Goal: Navigation & Orientation: Find specific page/section

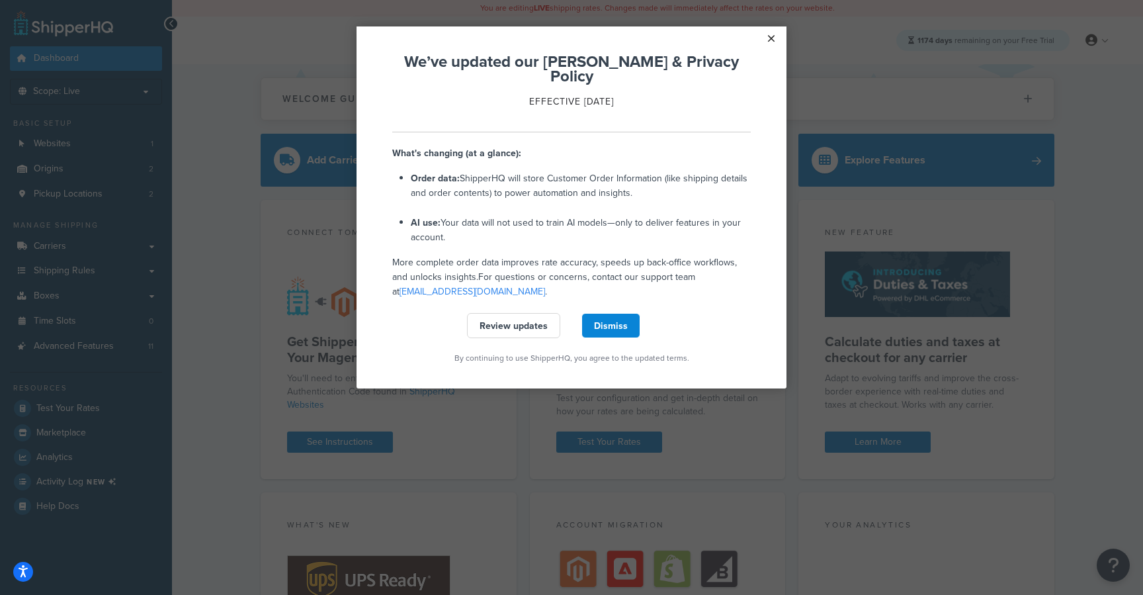
click at [773, 36] on link "×" at bounding box center [771, 38] width 23 height 24
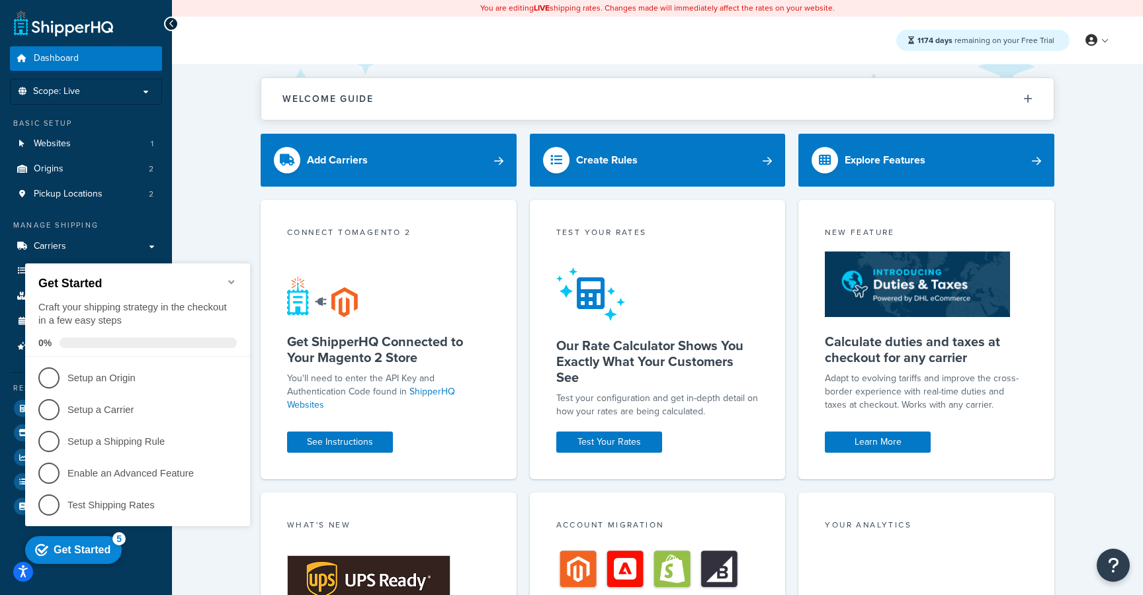
click at [231, 280] on icon "Minimize checklist" at bounding box center [231, 282] width 6 height 4
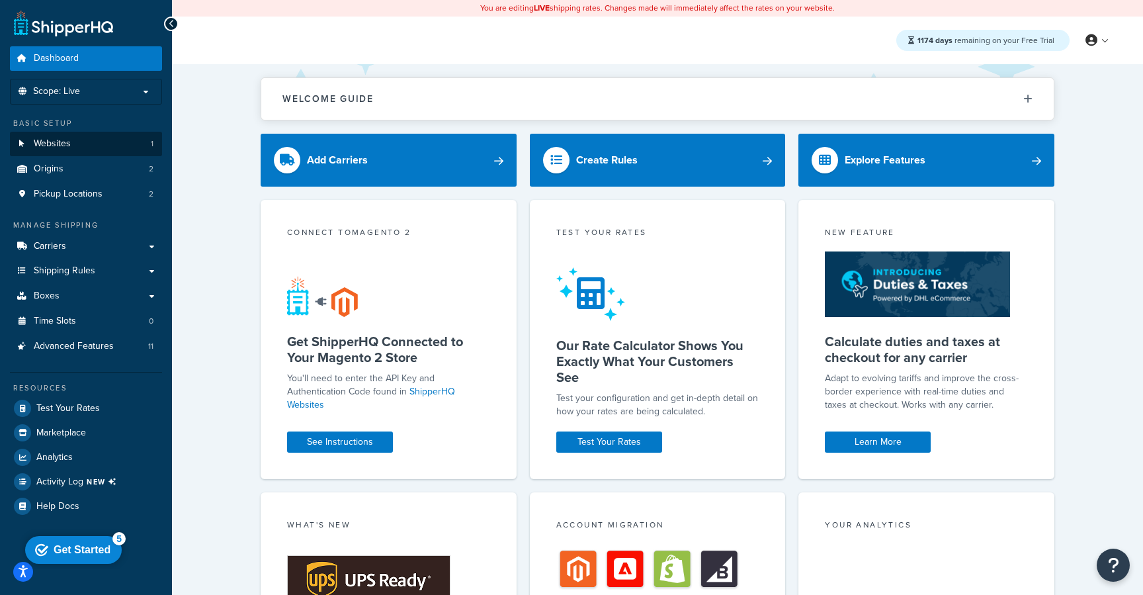
click at [89, 143] on link "Websites 1" at bounding box center [86, 144] width 152 height 24
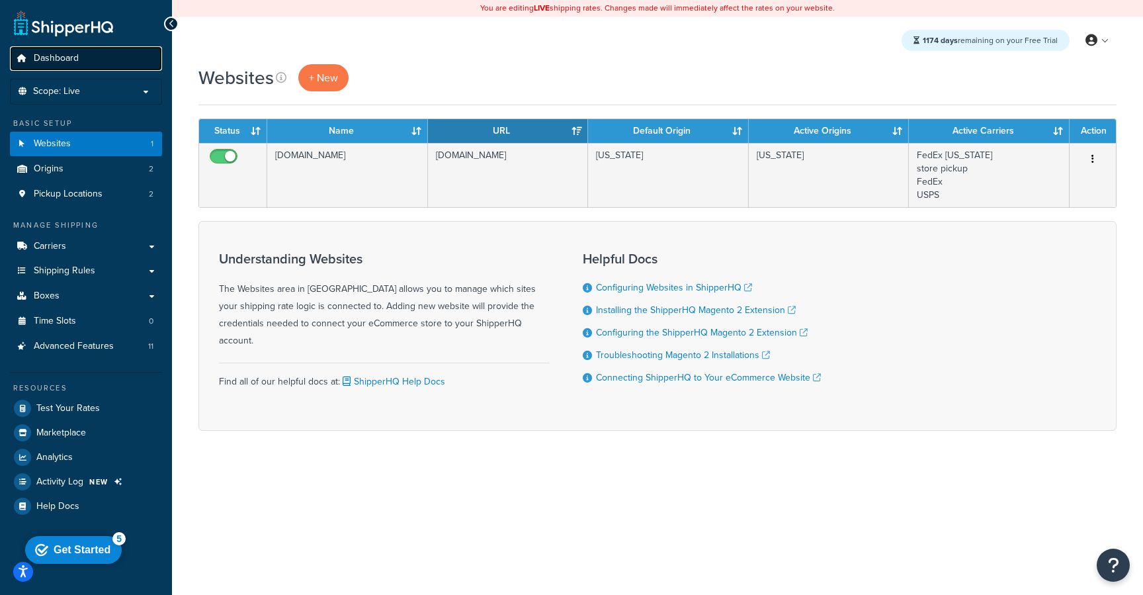
click at [71, 62] on span "Dashboard" at bounding box center [56, 58] width 45 height 11
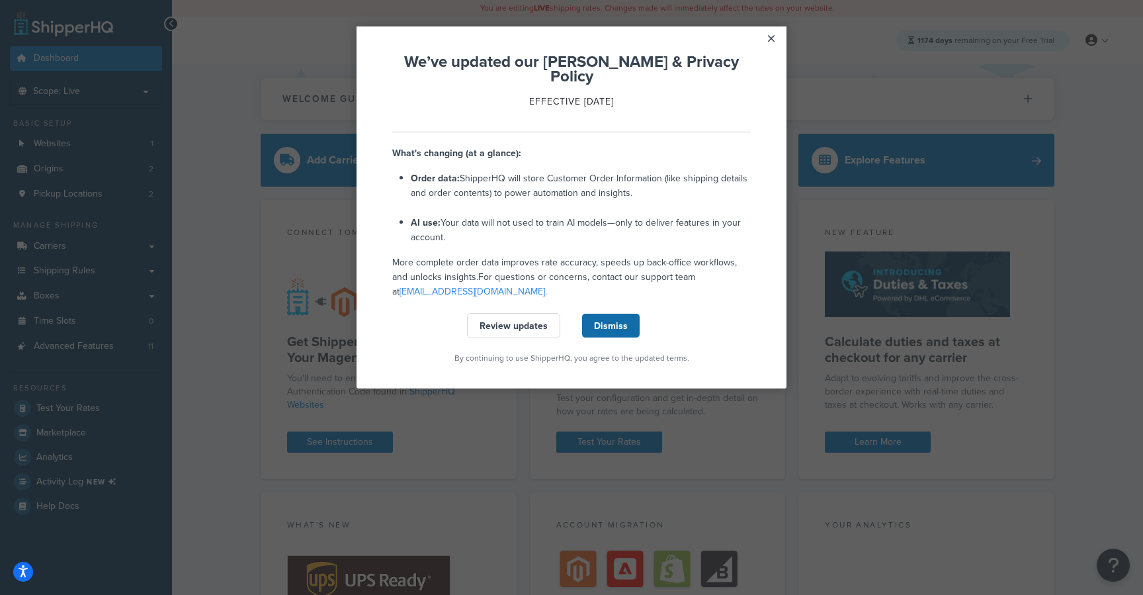
click at [610, 314] on link "Dismiss" at bounding box center [611, 325] width 59 height 25
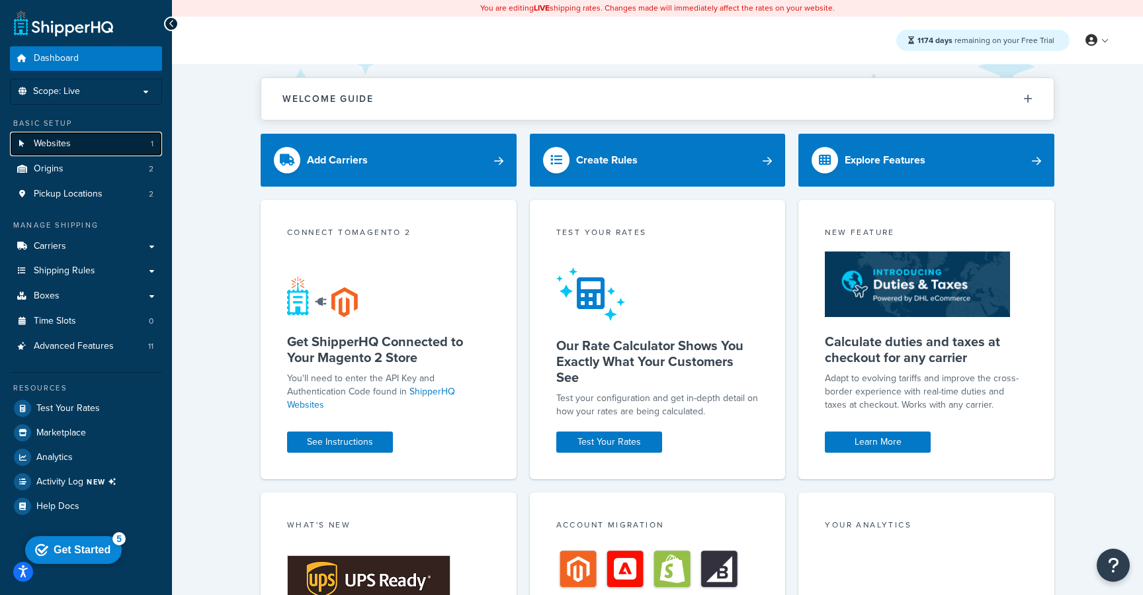
click at [73, 138] on link "Websites 1" at bounding box center [86, 144] width 152 height 24
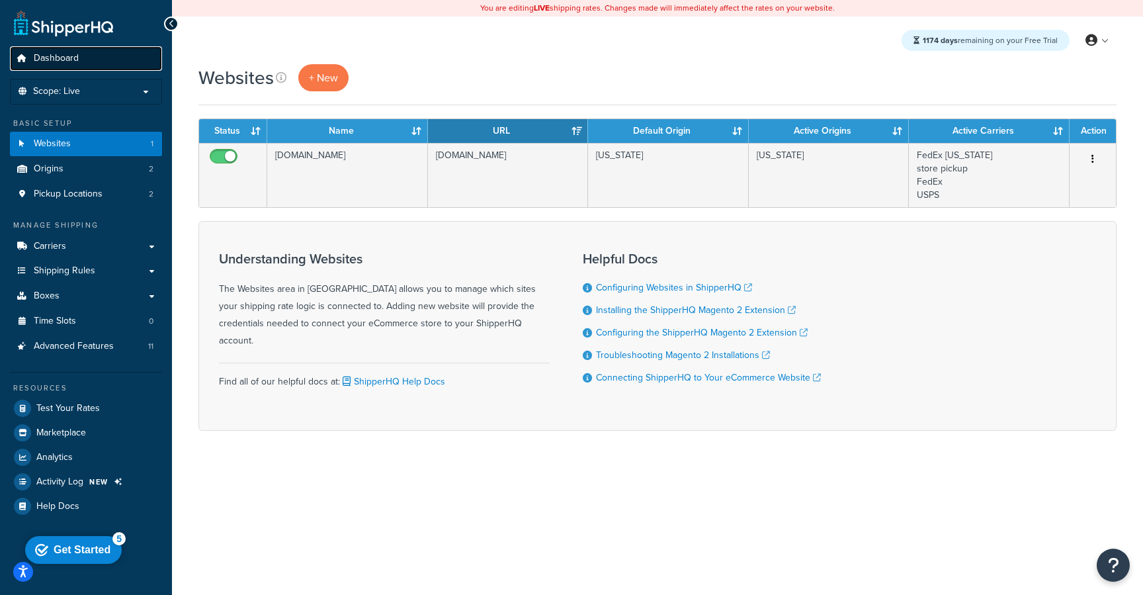
click at [69, 54] on span "Dashboard" at bounding box center [56, 58] width 45 height 11
